Goal: Task Accomplishment & Management: Manage account settings

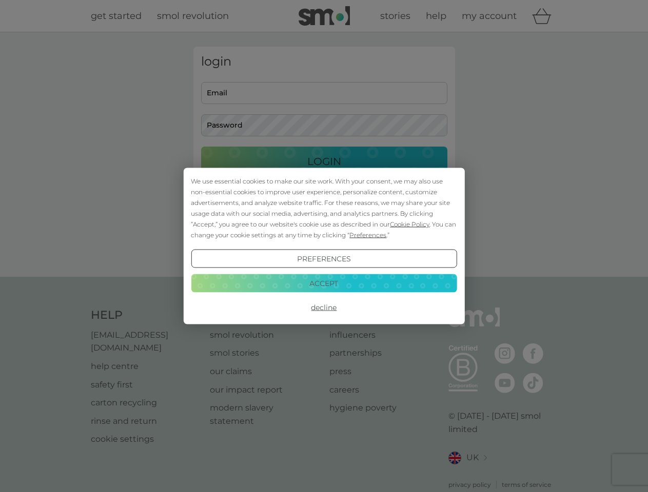
click at [410, 224] on span "Cookie Policy" at bounding box center [409, 224] width 39 height 8
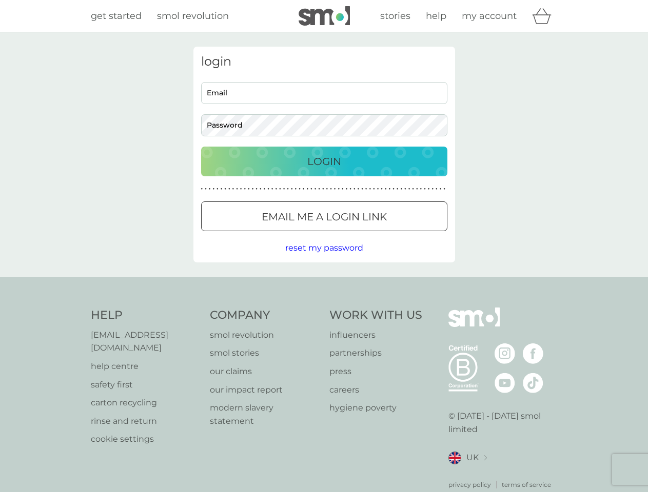
click at [367, 235] on div "login Email Password Login ● ● ● ● ● ● ● ● ● ● ● ● ● ● ● ● ● ● ● ● ● ● ● ● ● ● …" at bounding box center [323, 155] width 261 height 216
click at [324, 259] on div "login Email Password Login ● ● ● ● ● ● ● ● ● ● ● ● ● ● ● ● ● ● ● ● ● ● ● ● ● ● …" at bounding box center [323, 155] width 261 height 216
click at [324, 308] on div "Help [EMAIL_ADDRESS][DOMAIN_NAME] help centre safety first carton recycling rin…" at bounding box center [324, 399] width 467 height 182
click at [324, 283] on div "Help [EMAIL_ADDRESS][DOMAIN_NAME] help centre safety first carton recycling rin…" at bounding box center [324, 399] width 648 height 244
